Goal: Information Seeking & Learning: Find specific page/section

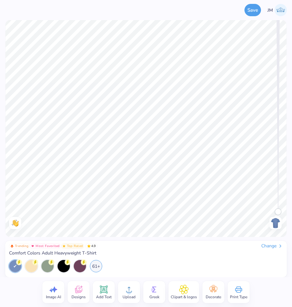
click at [72, 286] on div "Designs" at bounding box center [79, 292] width 22 height 22
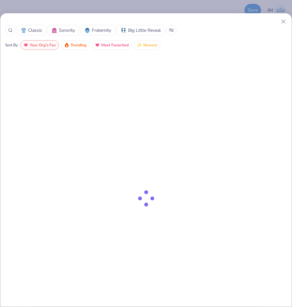
click at [7, 26] on div at bounding box center [10, 30] width 10 height 10
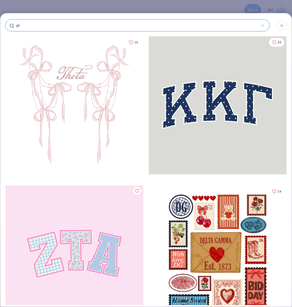
type input "pit"
type input "pitc"
type input "pitcu"
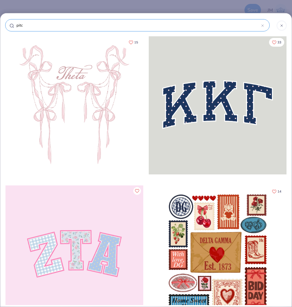
type input "pitcu"
type input "pitc"
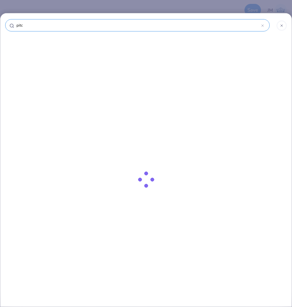
type input "pit"
type input "pi"
type input "pic"
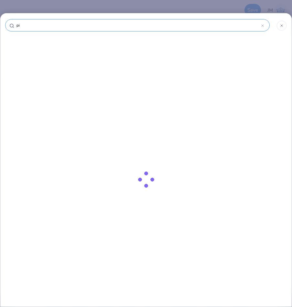
type input "pic"
type input "pict"
type input "pictu"
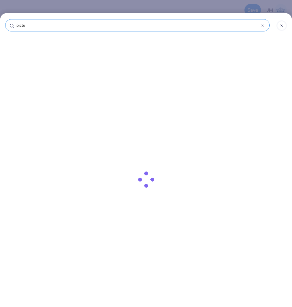
type input "pictur"
type input "picture"
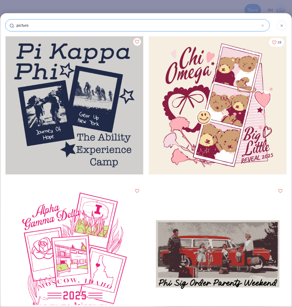
click at [38, 24] on input "picture" at bounding box center [139, 25] width 246 height 6
type input "picture"
